Goal: Task Accomplishment & Management: Manage account settings

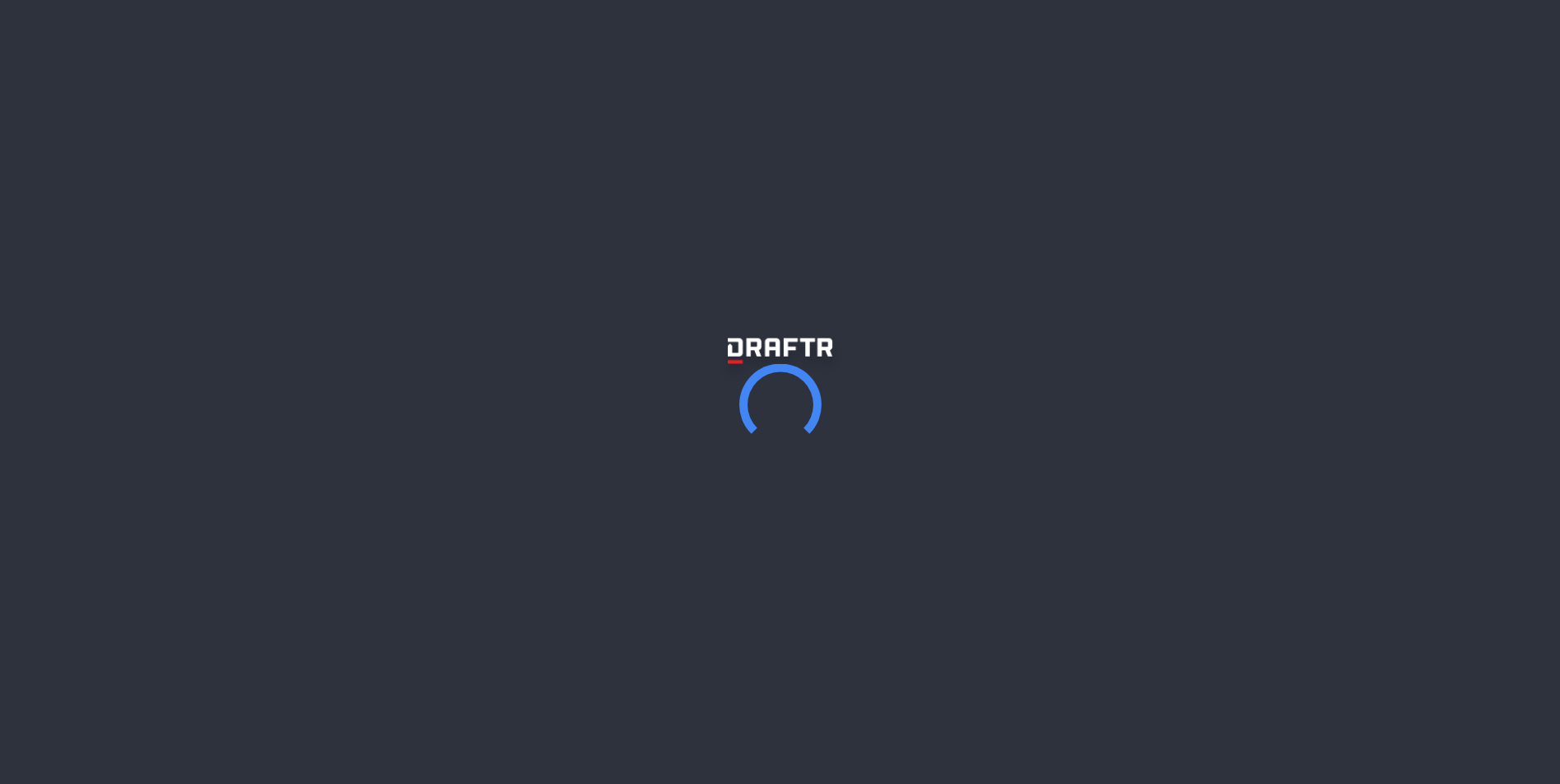
drag, startPoint x: 1348, startPoint y: 28, endPoint x: 1341, endPoint y: 33, distance: 8.6
click at [1346, 29] on link "Login" at bounding box center [1341, 31] width 67 height 25
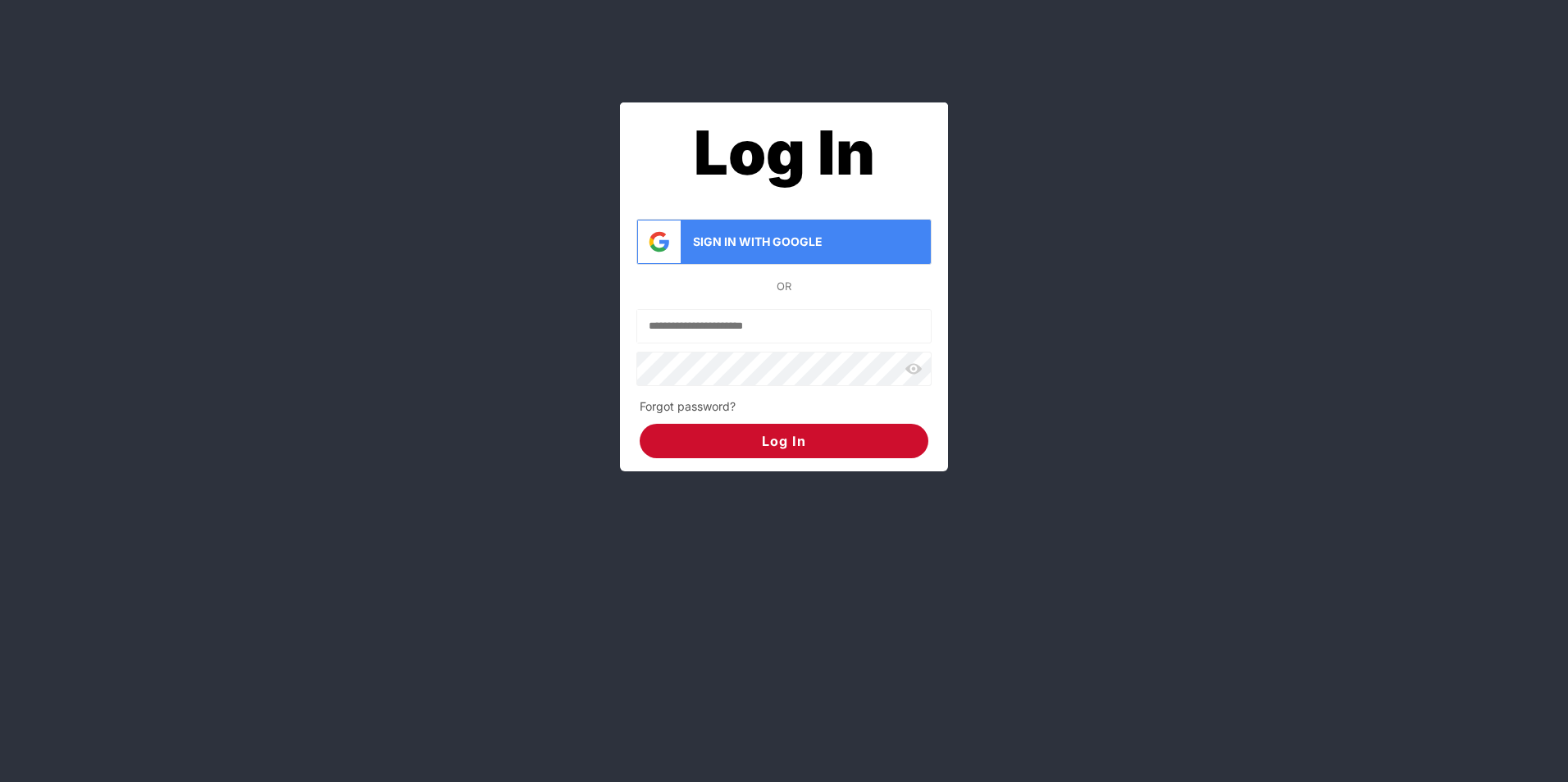
click at [741, 338] on input "Email" at bounding box center [783, 326] width 293 height 33
type input "**********"
click at [640, 424] on button "Log In" at bounding box center [784, 441] width 288 height 35
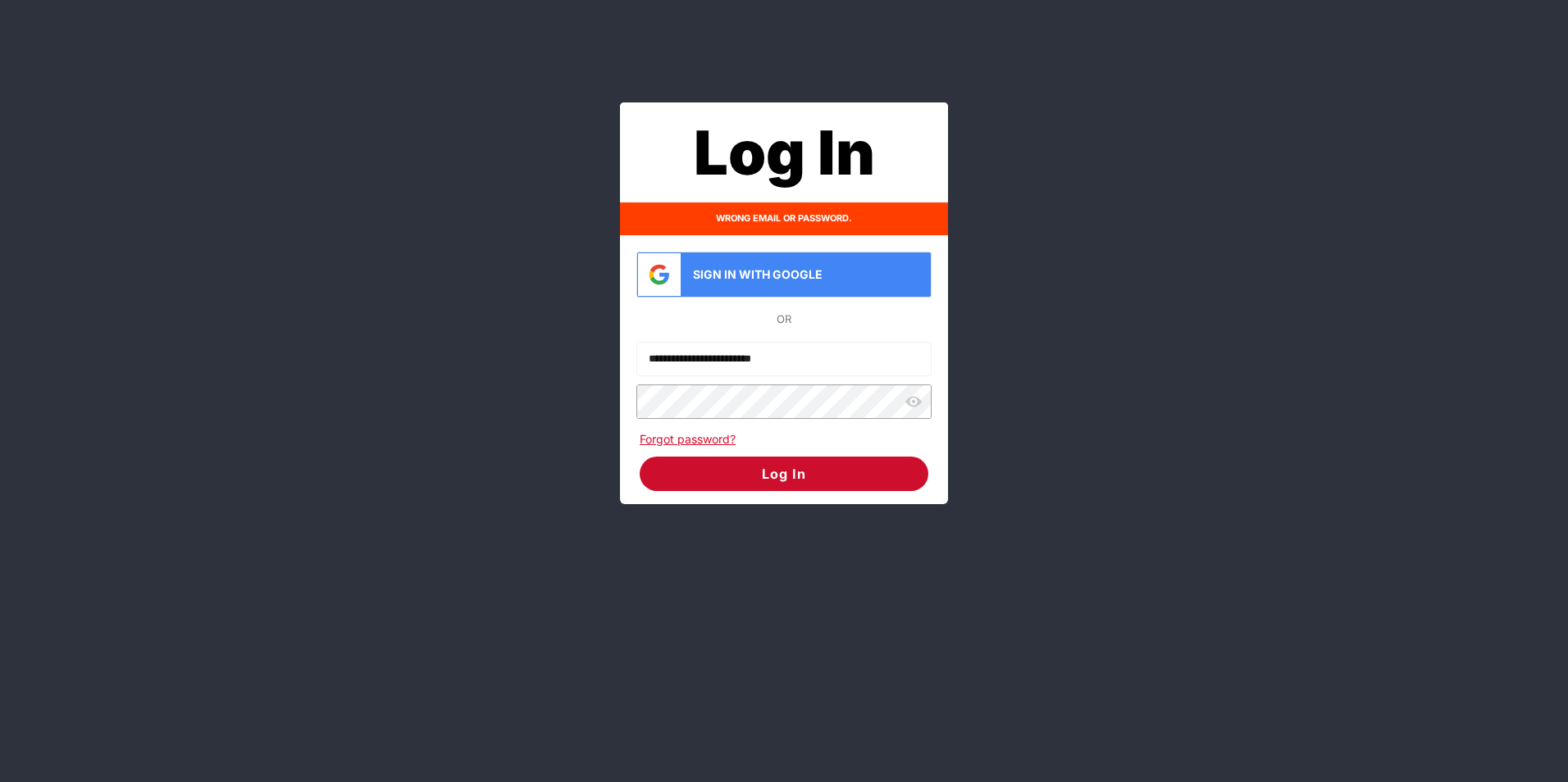
click at [641, 438] on link "Forgot password?" at bounding box center [687, 439] width 96 height 14
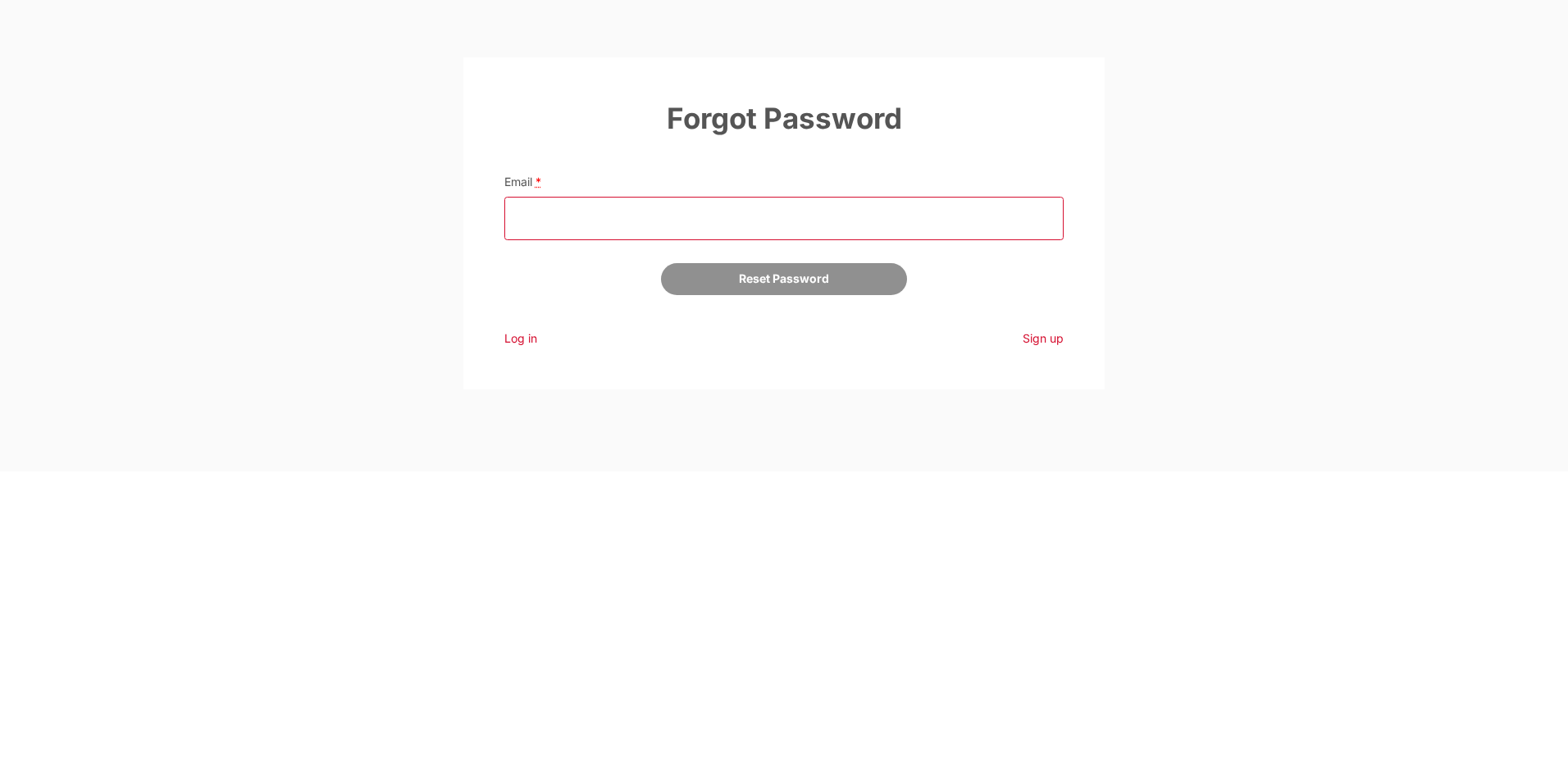
click at [627, 224] on input "email" at bounding box center [784, 218] width 560 height 44
type input "**********"
click at [794, 280] on span "Reset Password" at bounding box center [783, 279] width 90 height 14
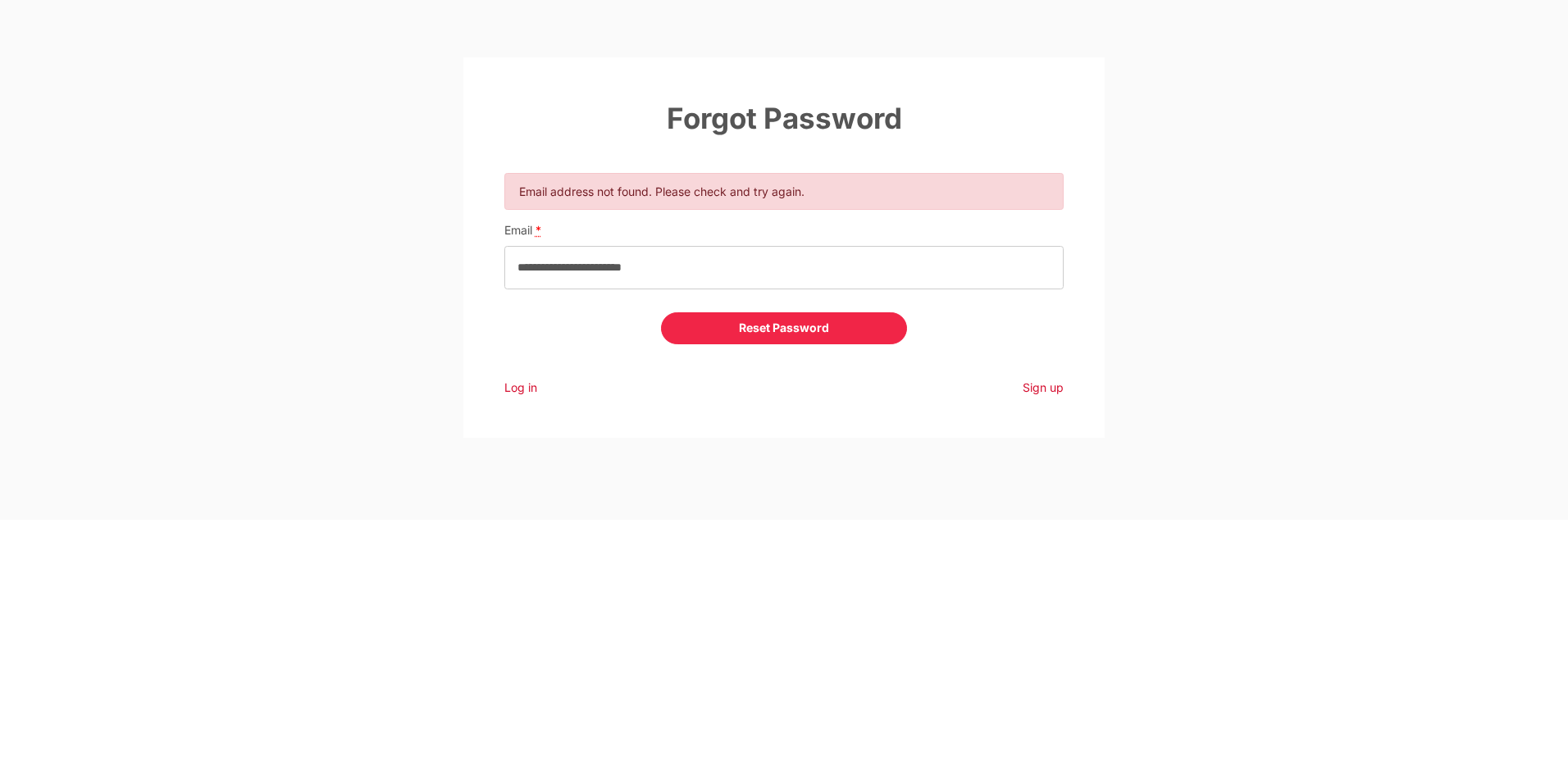
click at [1010, 383] on div "Sign up" at bounding box center [930, 387] width 292 height 18
click at [1070, 386] on div "Sign up" at bounding box center [930, 387] width 292 height 18
click at [1047, 389] on link "Sign up" at bounding box center [1043, 387] width 41 height 14
